Goal: Information Seeking & Learning: Learn about a topic

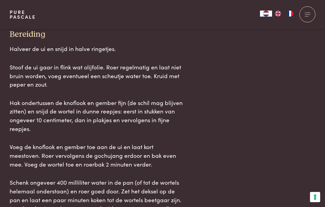
scroll to position [643, 0]
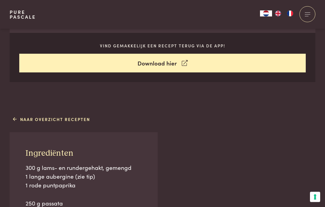
scroll to position [289, 0]
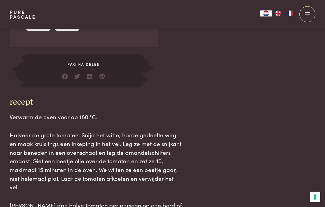
scroll to position [552, 0]
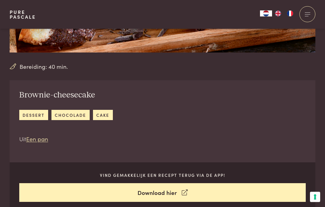
scroll to position [161, 0]
